Goal: Task Accomplishment & Management: Manage account settings

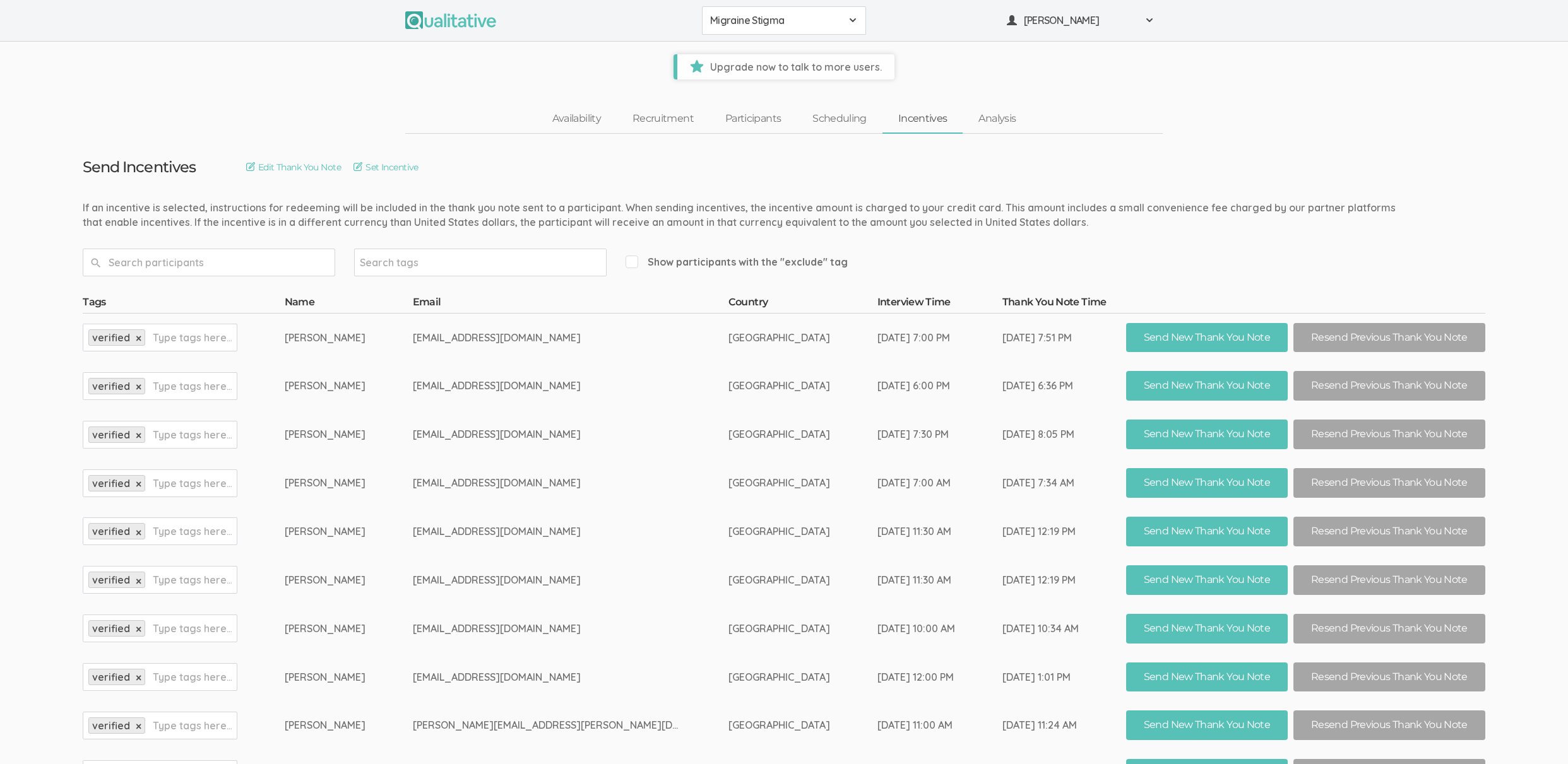
click at [486, 430] on td "bbkbo111@gmail.com" at bounding box center [571, 435] width 316 height 48
click at [877, 426] on td "Feb 25, 7:30 PM" at bounding box center [940, 435] width 125 height 48
click at [748, 116] on link "Participants" at bounding box center [752, 119] width 87 height 27
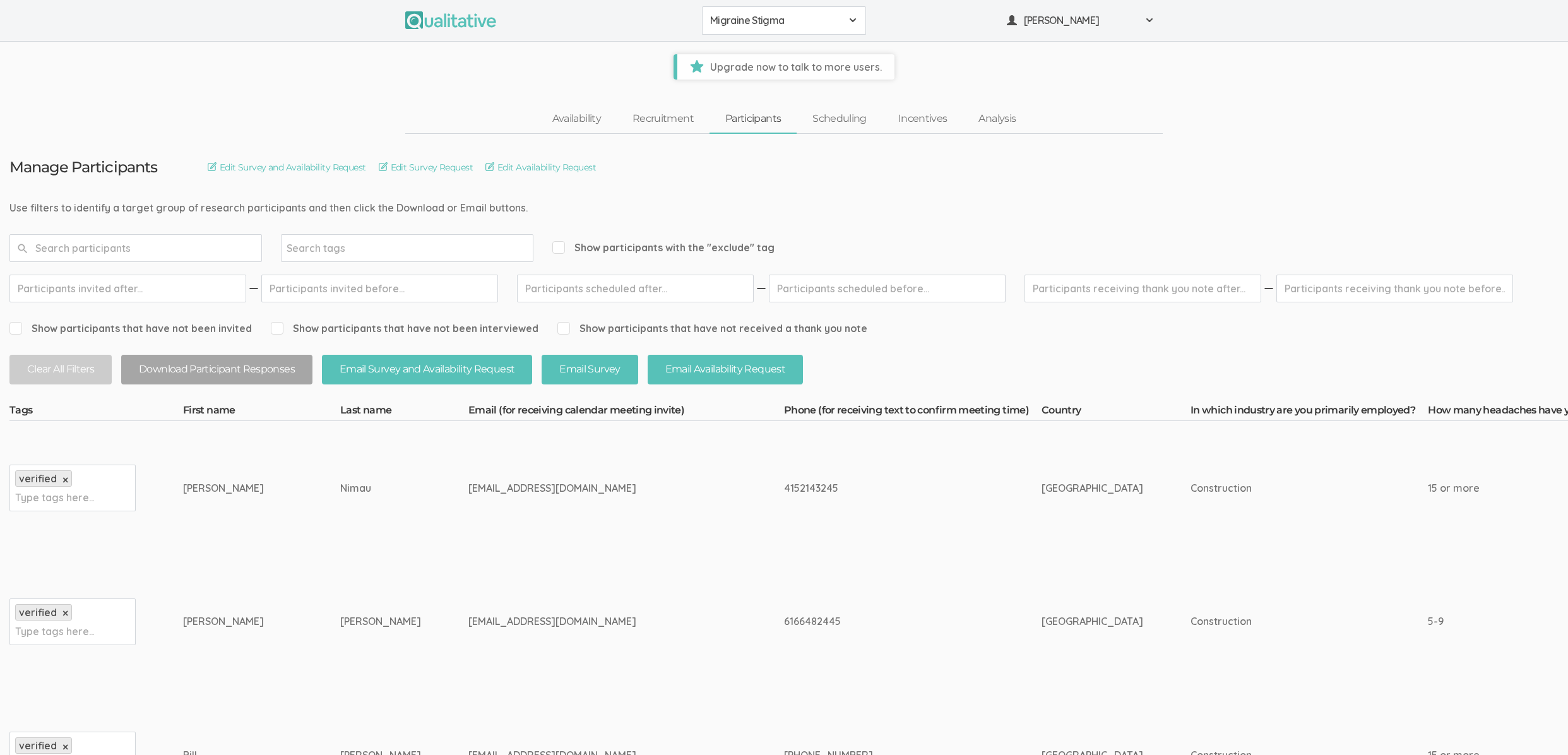
click at [1386, 284] on input "text" at bounding box center [1394, 289] width 237 height 28
click at [1412, 361] on link "1" at bounding box center [1410, 362] width 21 height 18
type input "[DATE]"
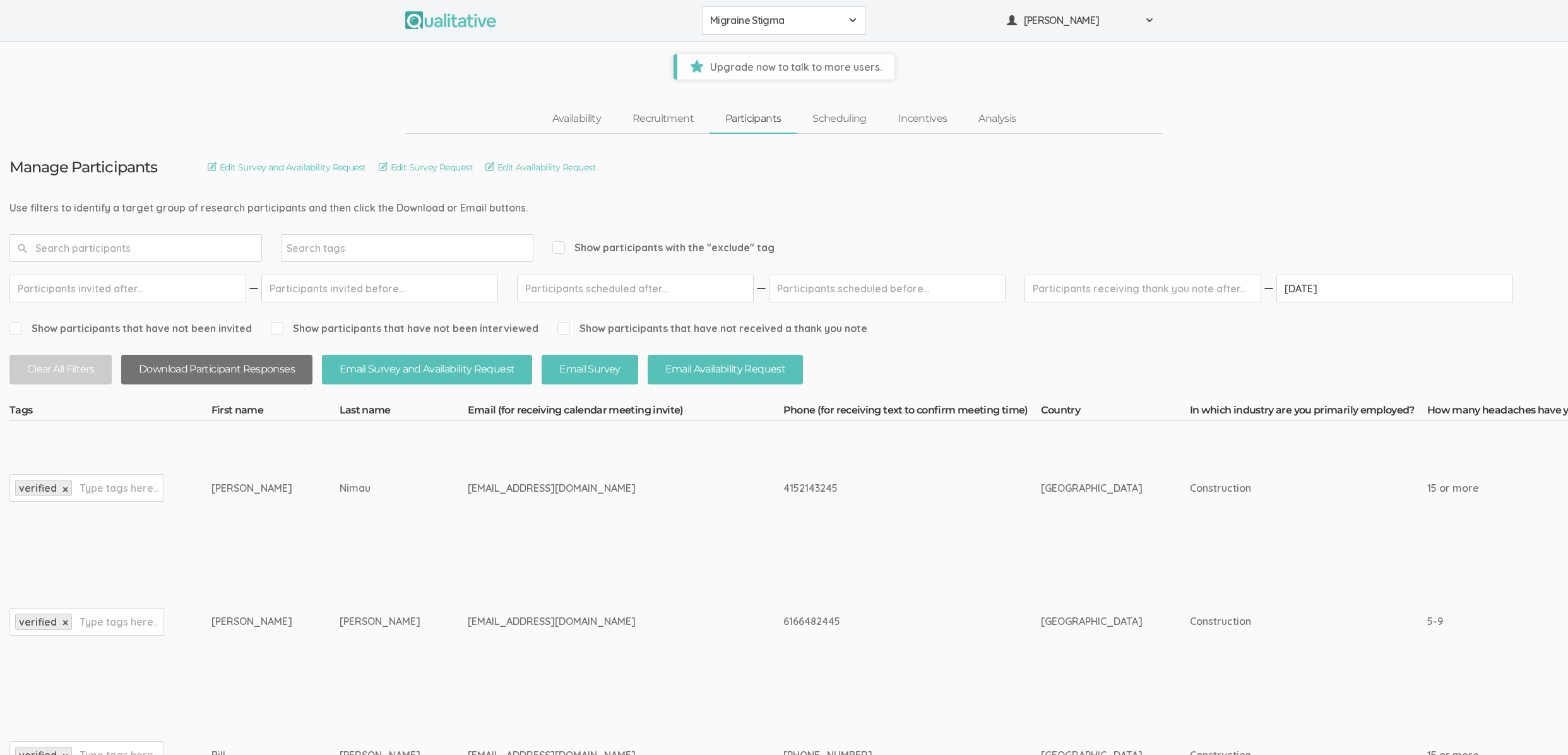
click at [248, 367] on button "Download Participant Responses" at bounding box center [217, 370] width 192 height 30
click at [923, 117] on link "Incentives" at bounding box center [922, 119] width 81 height 27
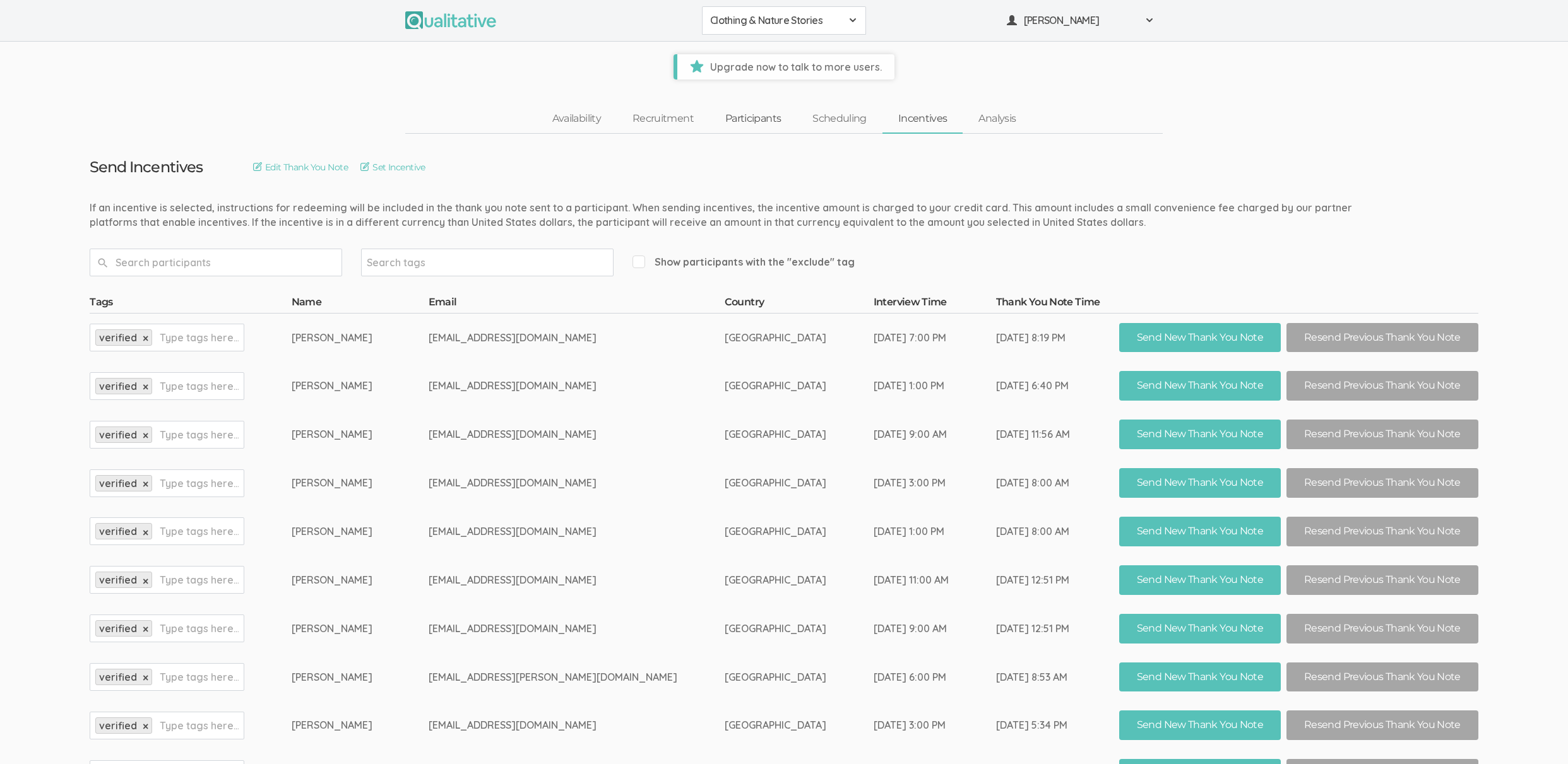
click at [754, 113] on link "Participants" at bounding box center [752, 119] width 87 height 27
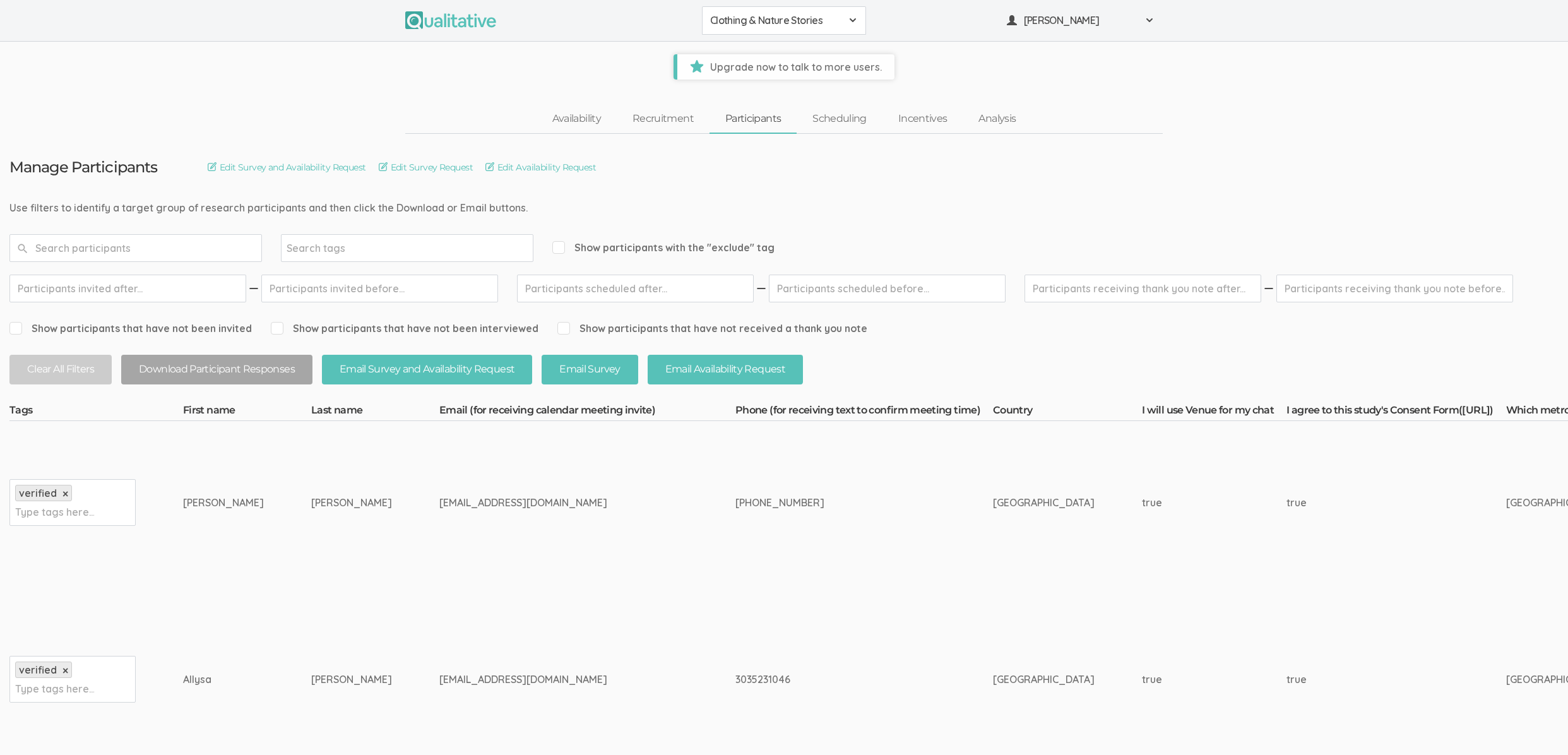
click at [1344, 296] on input "text" at bounding box center [1394, 289] width 237 height 28
click at [1406, 365] on link "1" at bounding box center [1410, 362] width 21 height 18
type input "[DATE]"
click at [254, 378] on button "Download Participant Responses" at bounding box center [217, 370] width 192 height 30
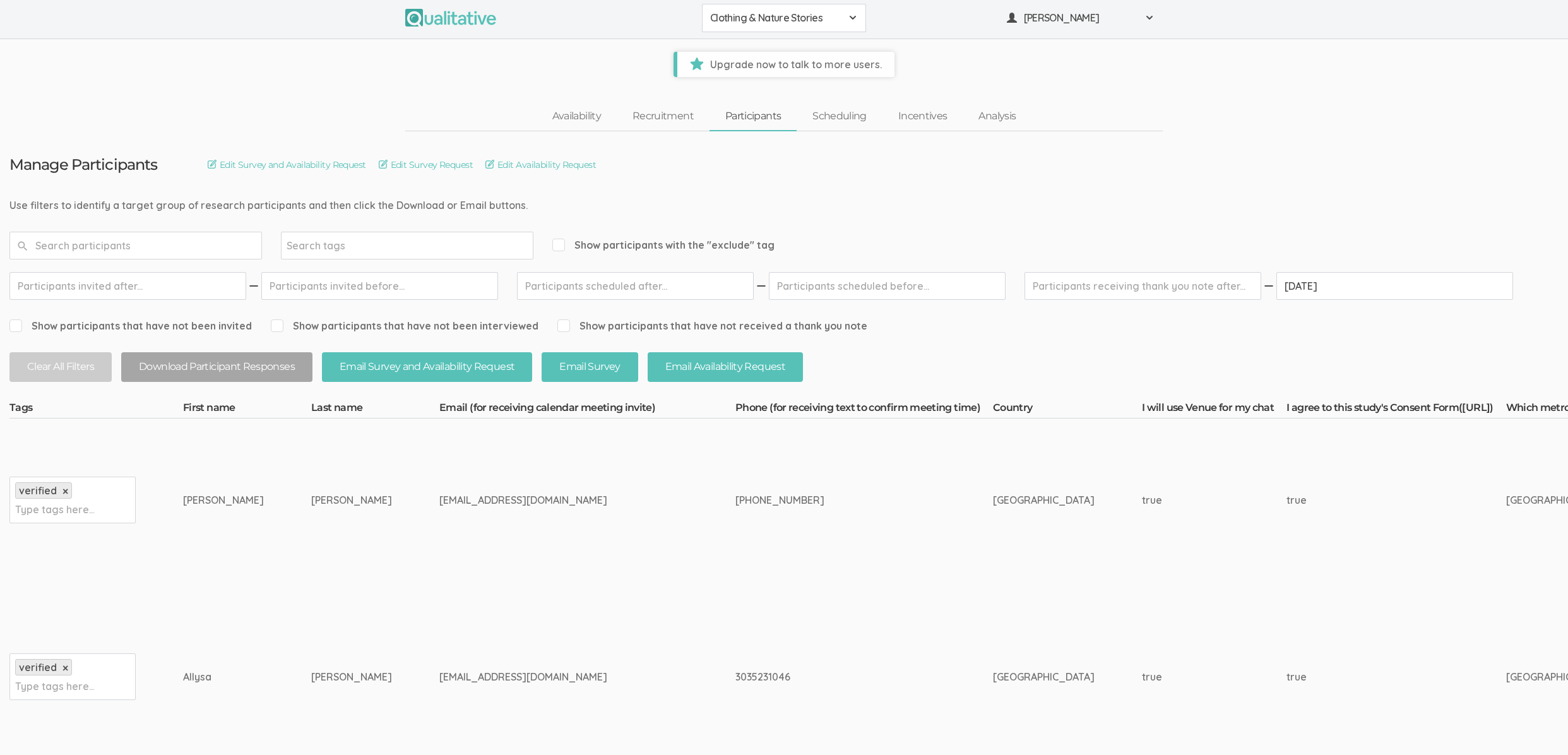
click at [993, 517] on td "[GEOGRAPHIC_DATA]" at bounding box center [1067, 500] width 149 height 163
click at [735, 559] on td "[PHONE_NUMBER]" at bounding box center [863, 500] width 257 height 163
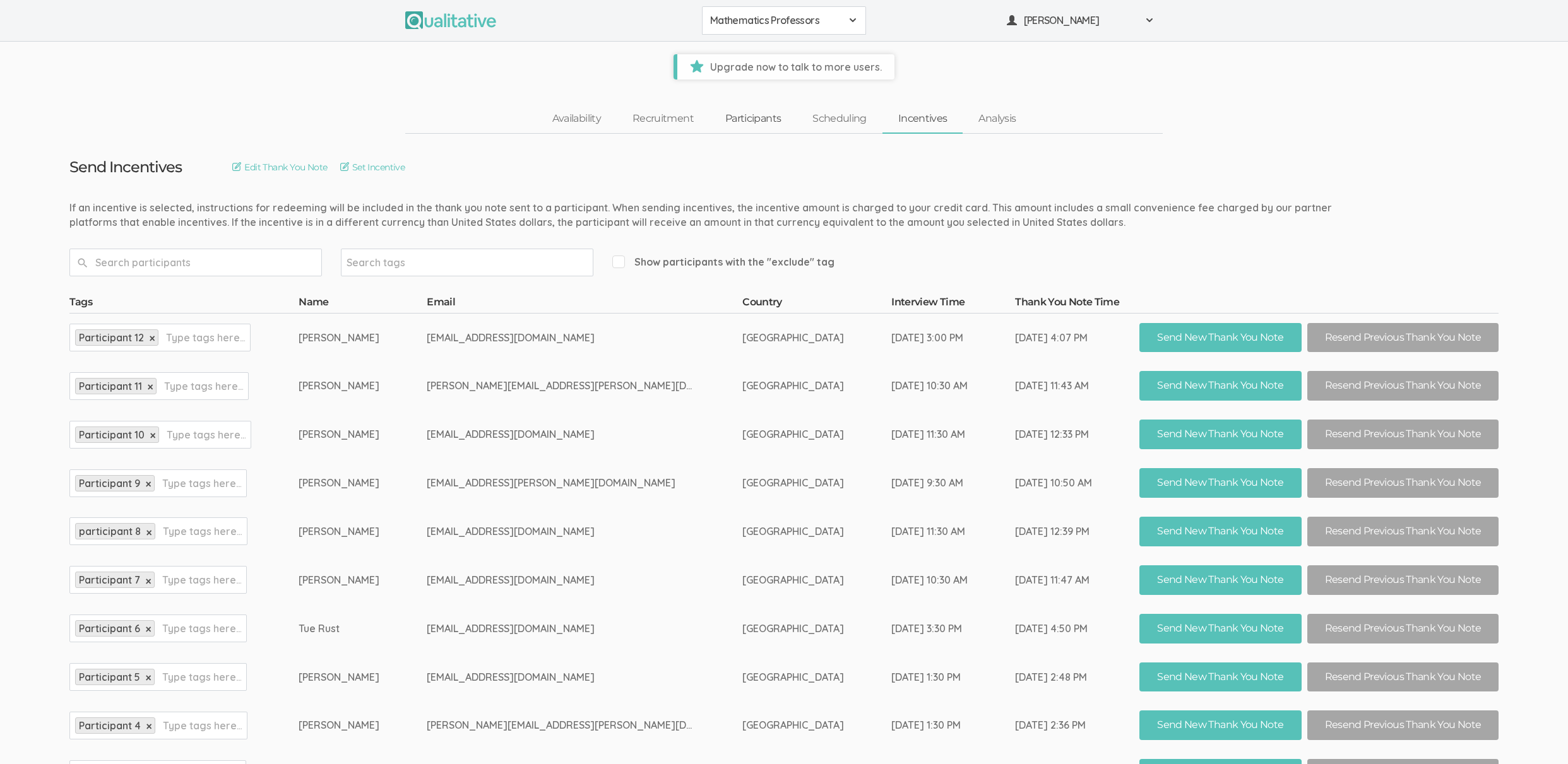
click at [727, 118] on link "Participants" at bounding box center [752, 119] width 87 height 27
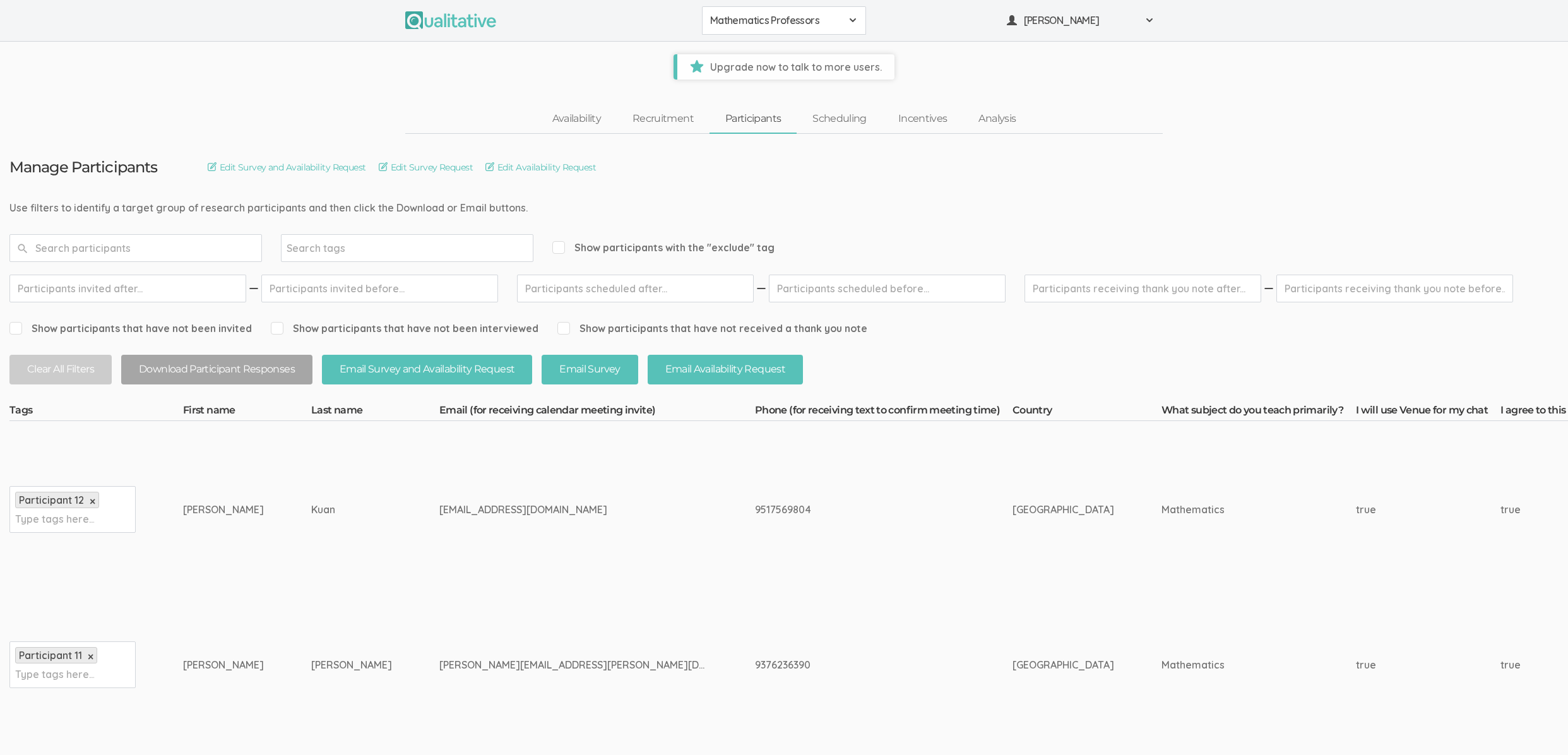
click at [1374, 286] on input "text" at bounding box center [1394, 289] width 237 height 28
click at [1407, 354] on link "1" at bounding box center [1410, 362] width 21 height 18
type input "[DATE]"
click at [216, 369] on button "Download Participant Responses" at bounding box center [217, 370] width 192 height 30
click at [935, 117] on link "Incentives" at bounding box center [922, 119] width 81 height 27
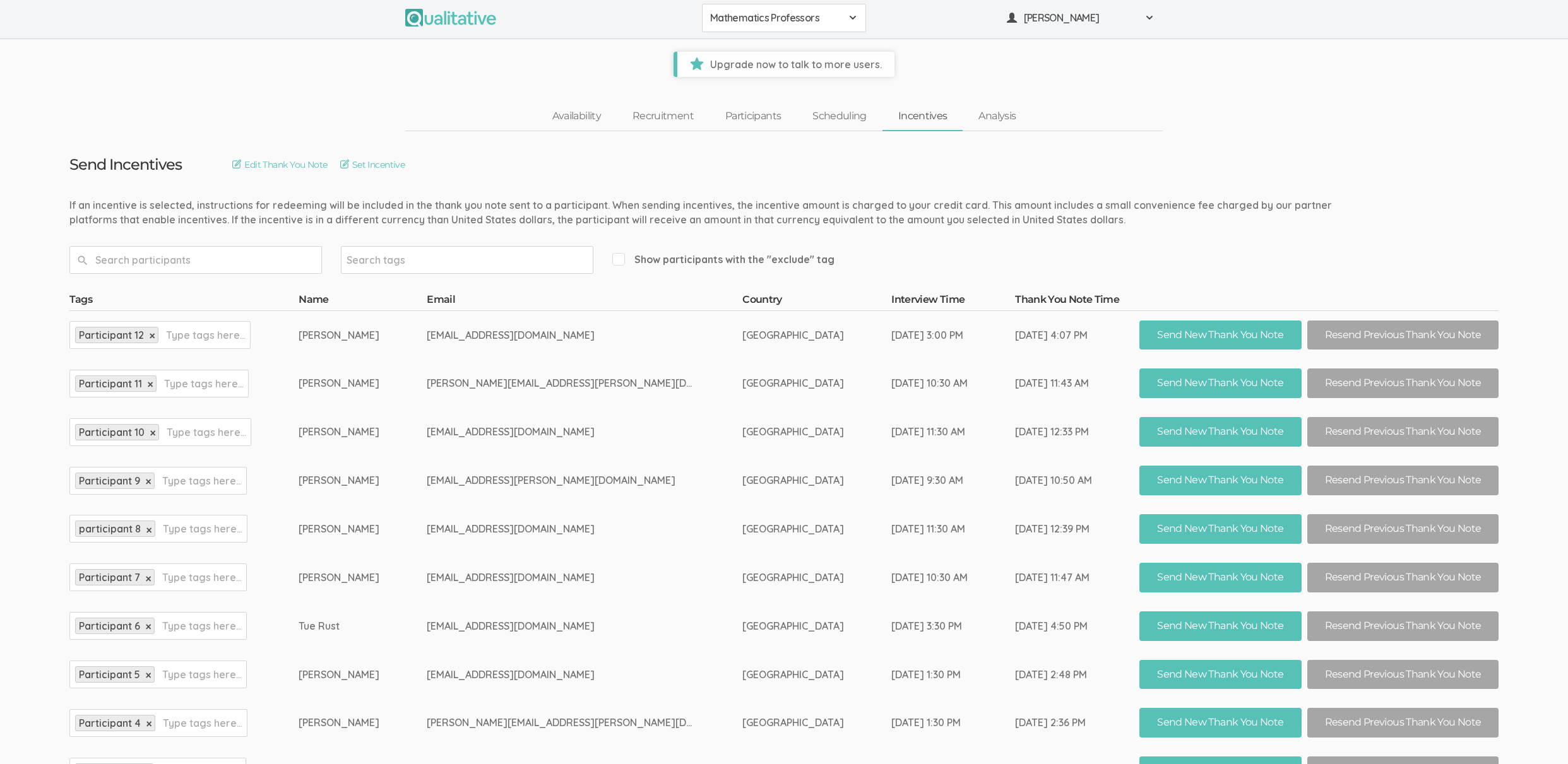
scroll to position [194, 0]
